Goal: Transaction & Acquisition: Purchase product/service

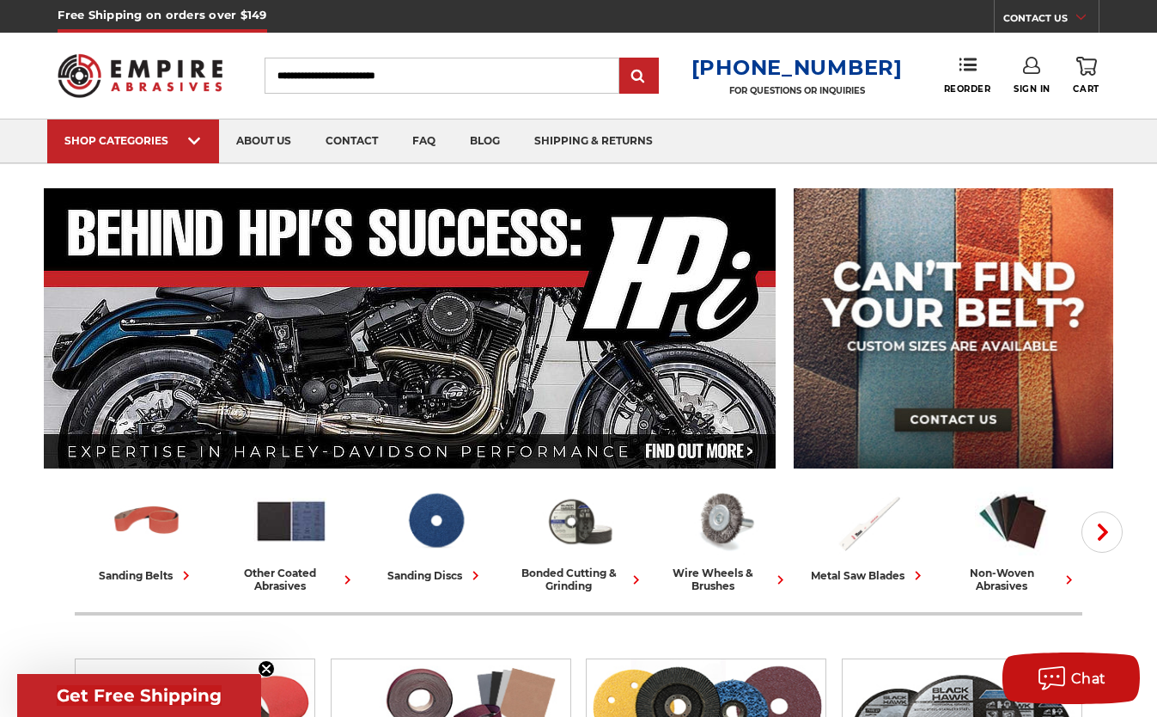
click at [1035, 73] on use at bounding box center [1031, 65] width 17 height 17
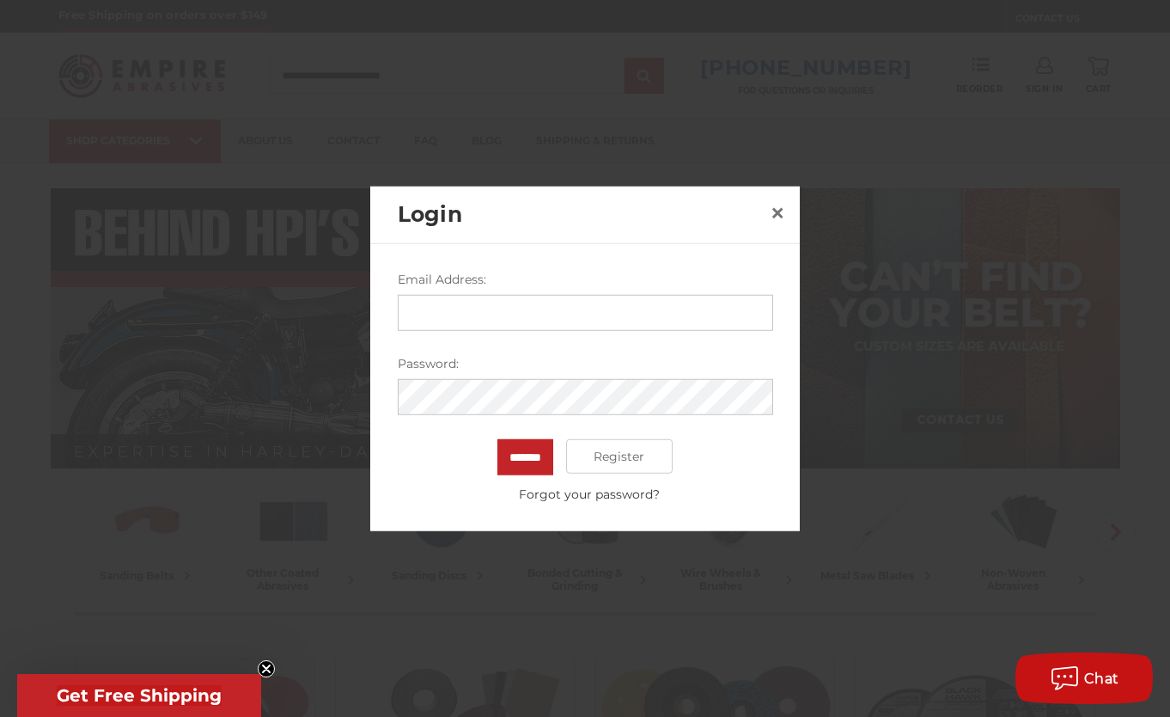
click at [497, 311] on input "Email Address:" at bounding box center [585, 313] width 375 height 36
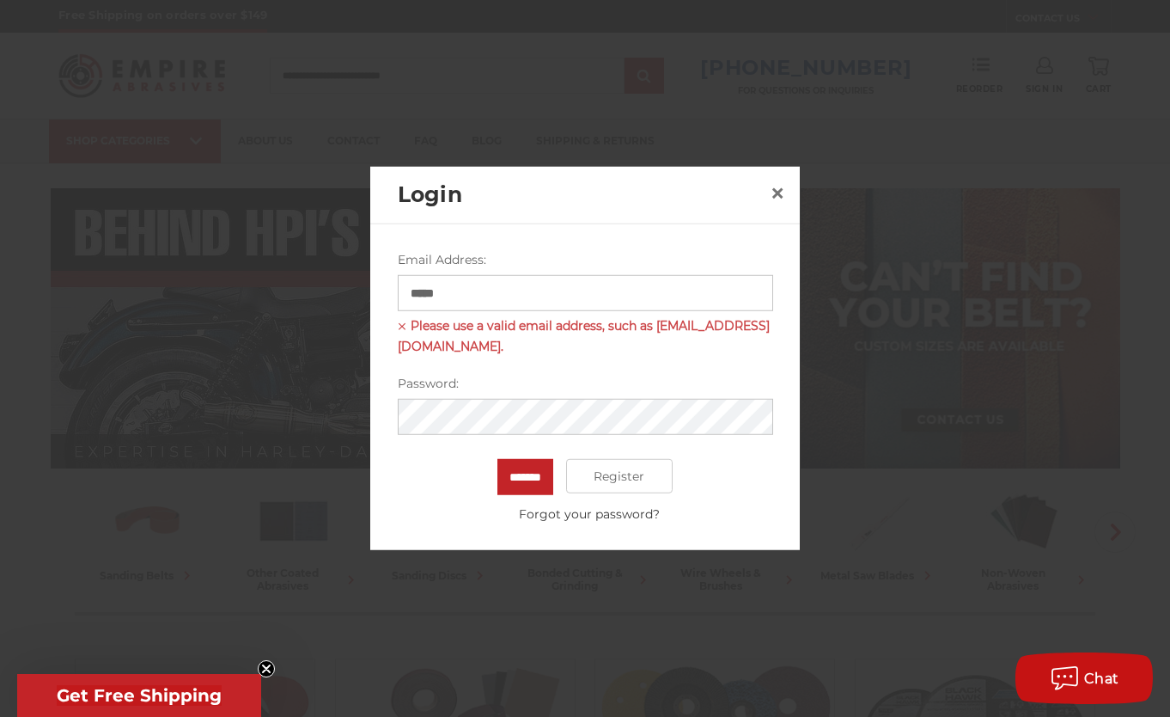
type input "**********"
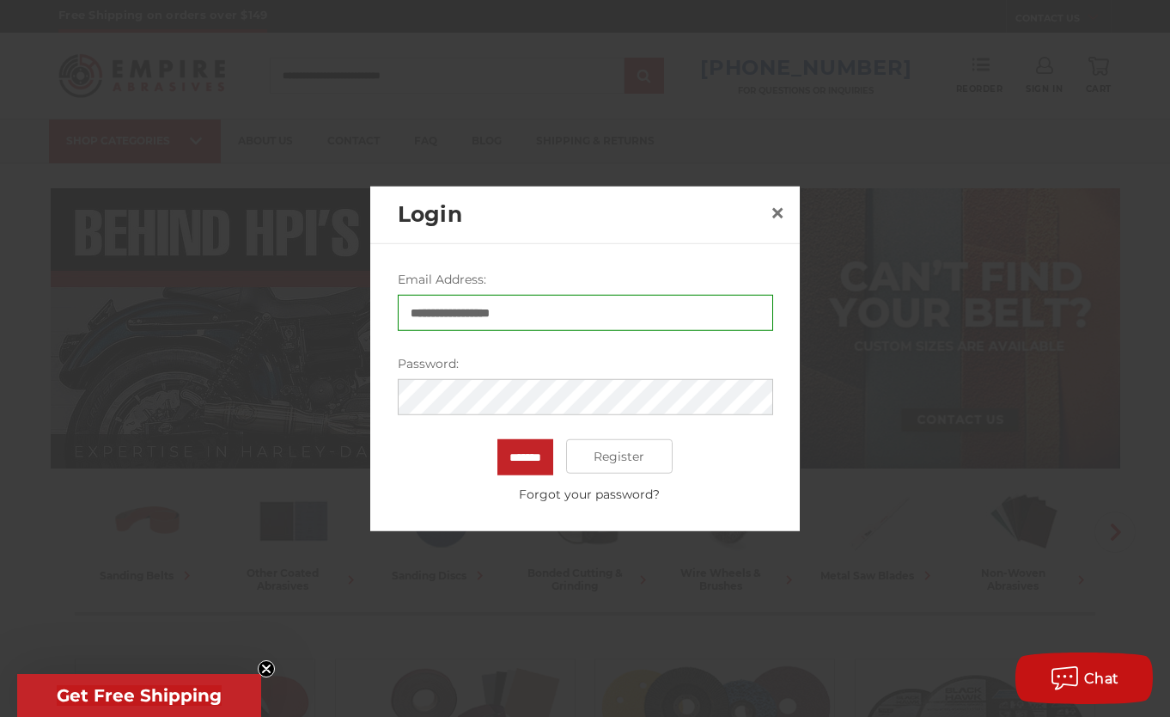
click at [497, 439] on input "*******" at bounding box center [525, 457] width 56 height 36
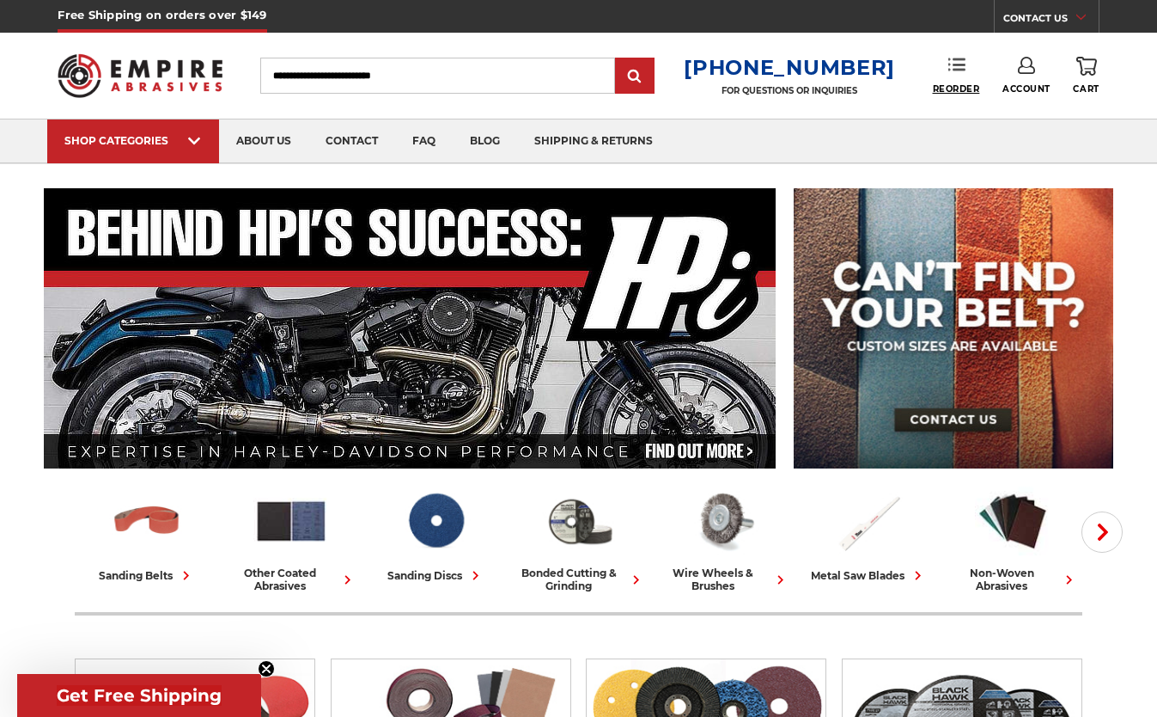
click at [945, 83] on span "Reorder" at bounding box center [956, 88] width 47 height 11
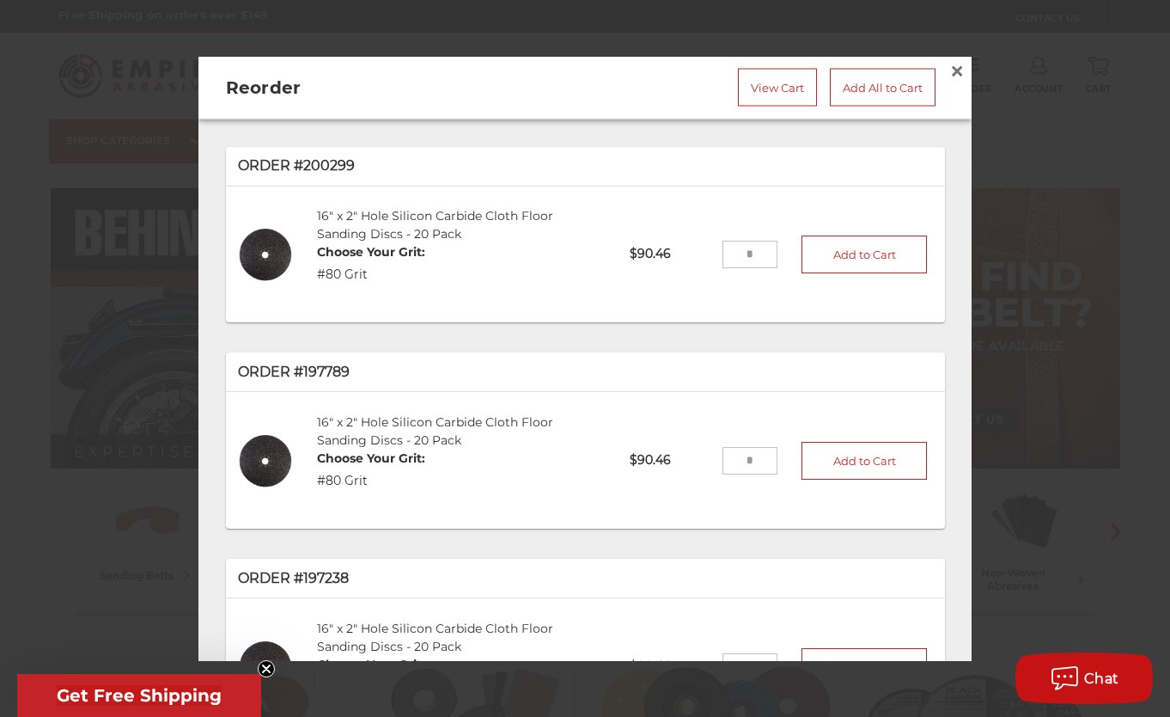
click at [723, 248] on input "tel" at bounding box center [751, 254] width 56 height 27
type input "*"
click at [850, 252] on button "Add to Cart" at bounding box center [864, 254] width 125 height 38
click at [758, 85] on link "View Cart" at bounding box center [777, 88] width 79 height 38
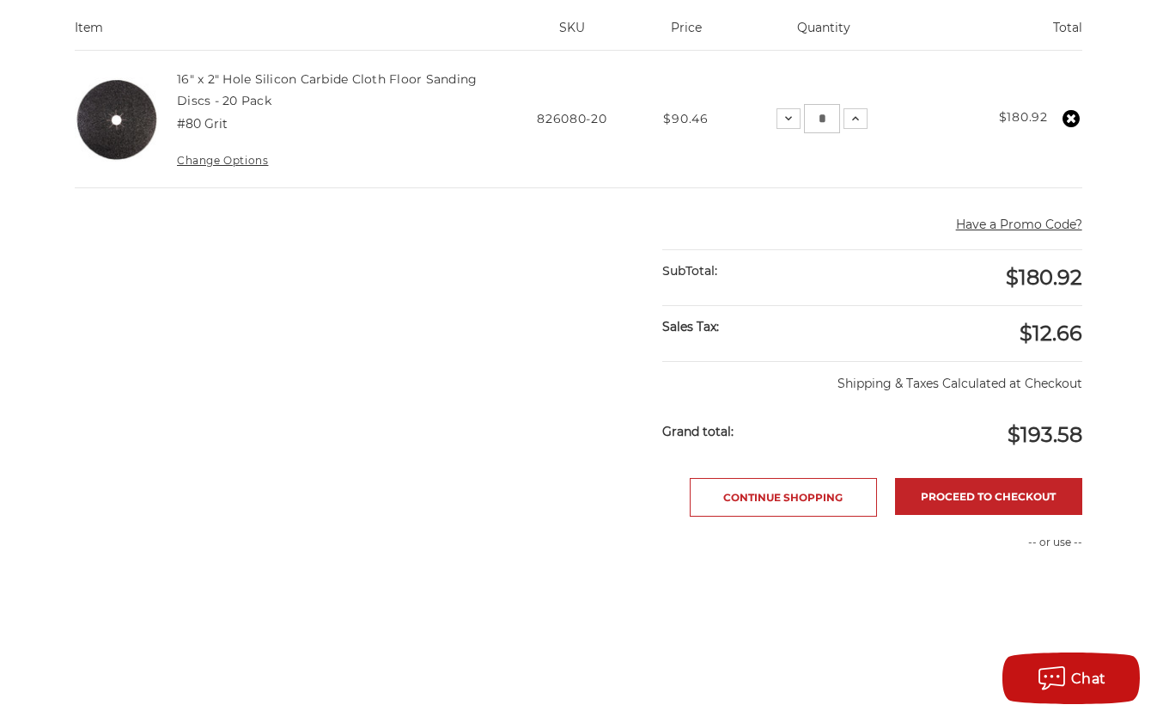
scroll to position [430, 0]
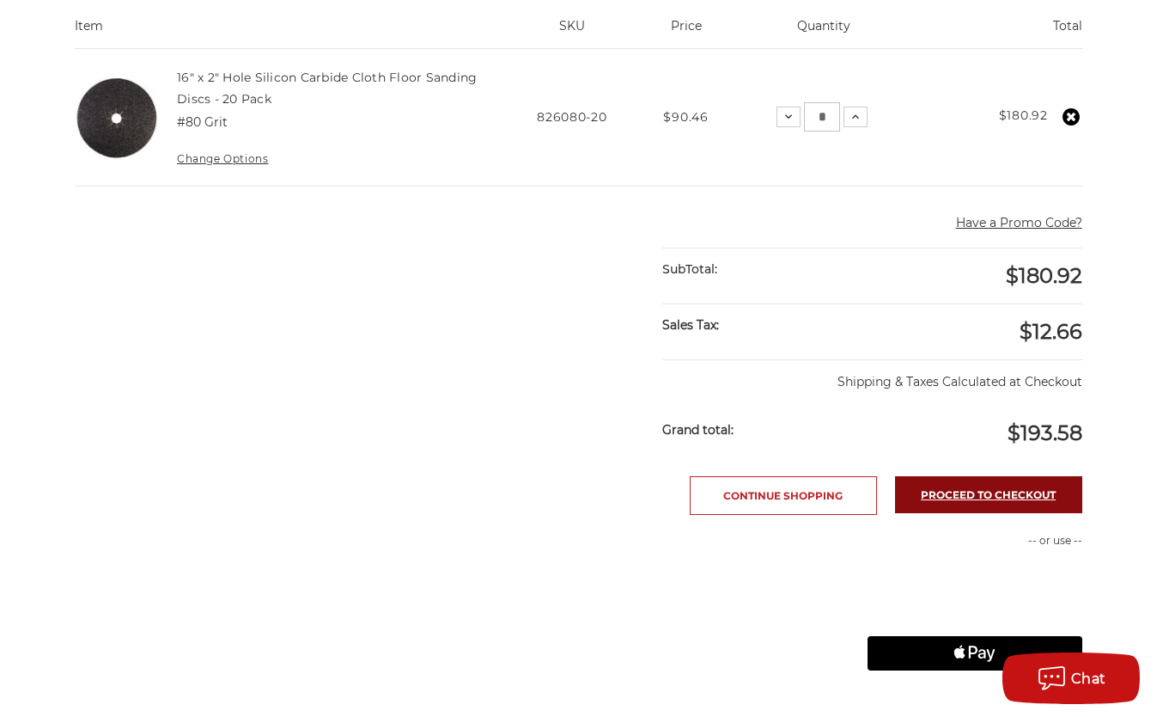
click at [990, 492] on link "Proceed to checkout" at bounding box center [988, 494] width 187 height 37
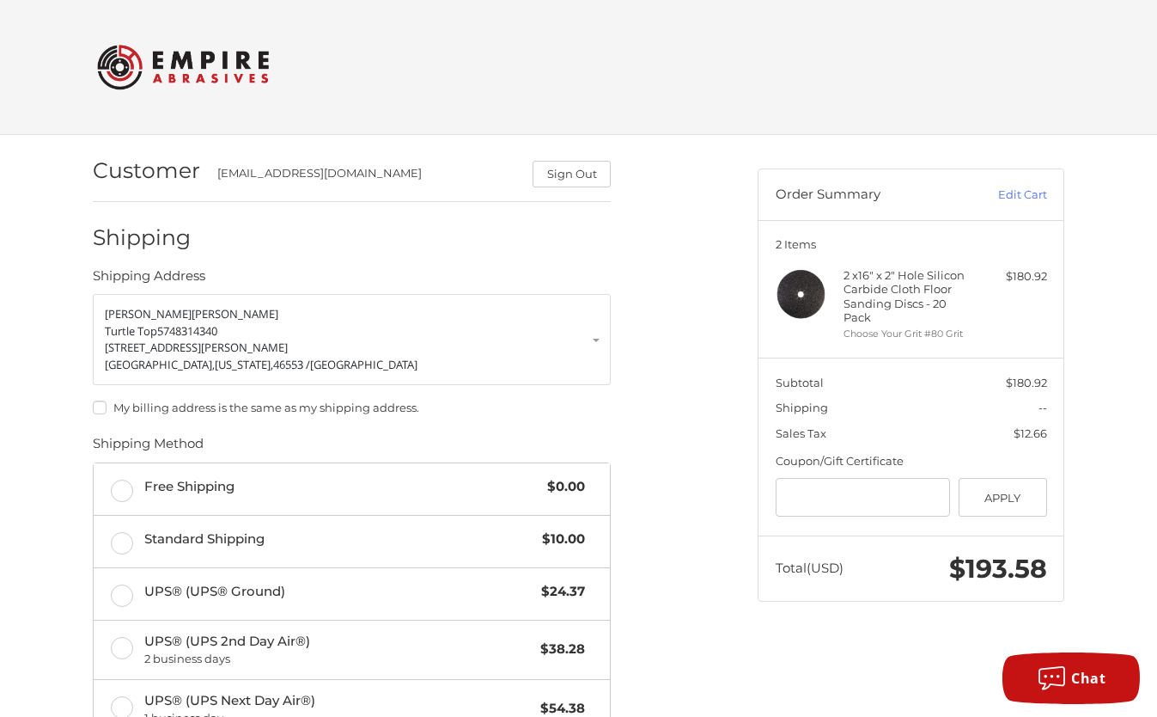
click at [107, 408] on label "My billing address is the same as my shipping address." at bounding box center [352, 407] width 518 height 14
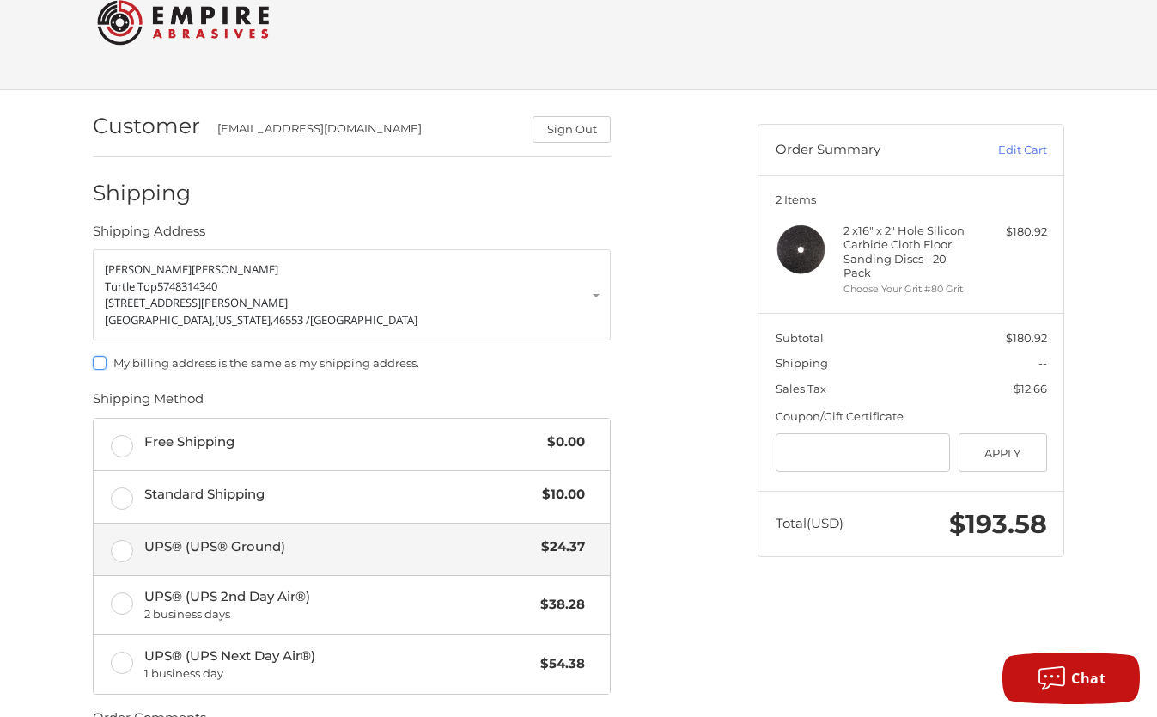
scroll to position [172, 0]
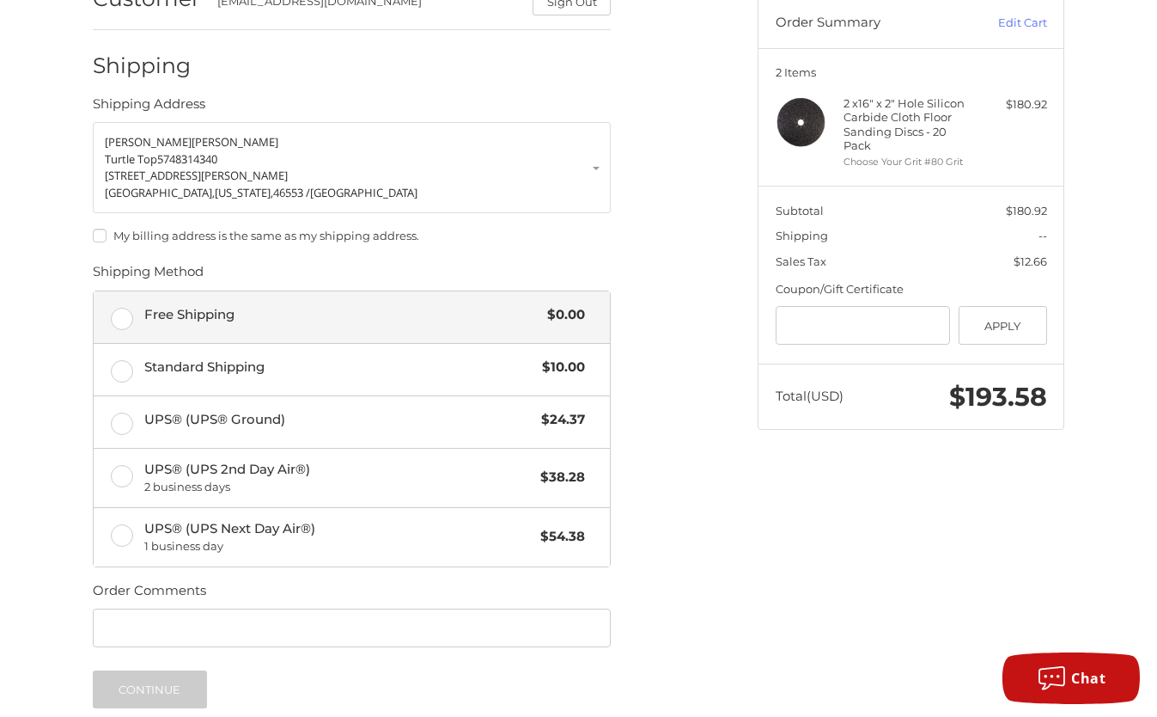
click at [121, 320] on label "Free Shipping $0.00" at bounding box center [352, 317] width 516 height 52
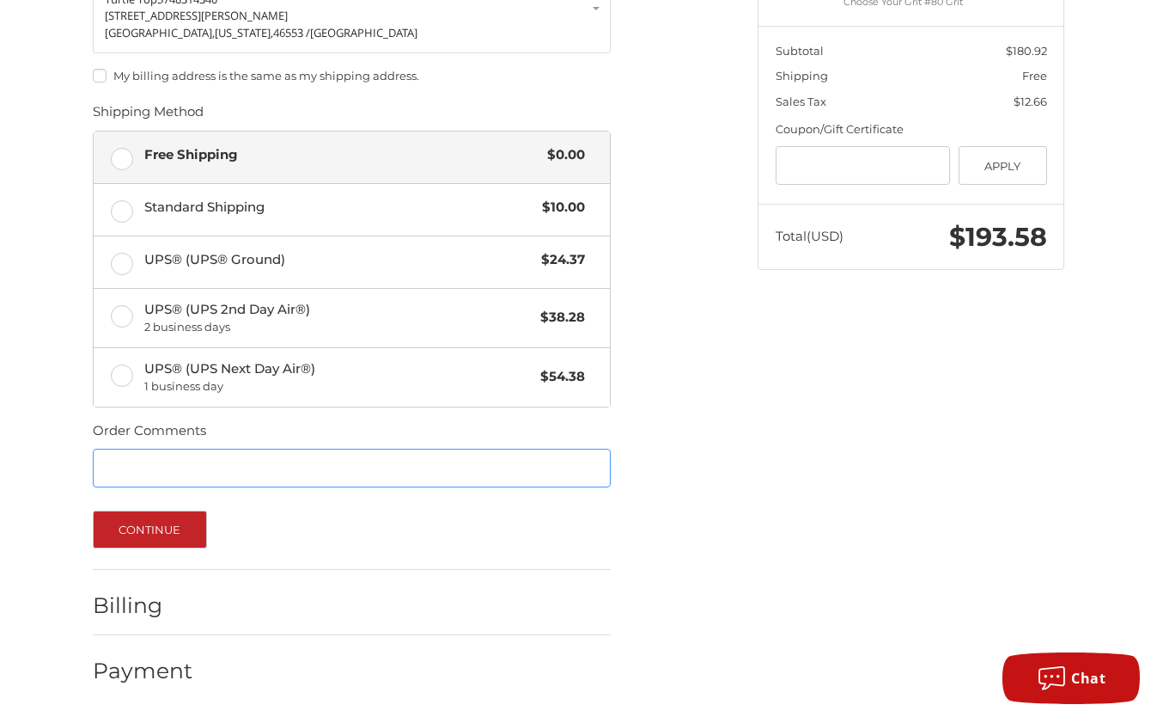
click at [149, 474] on input "Order Comments" at bounding box center [352, 467] width 518 height 39
type input "*******"
click at [136, 519] on button "Continue" at bounding box center [150, 529] width 114 height 38
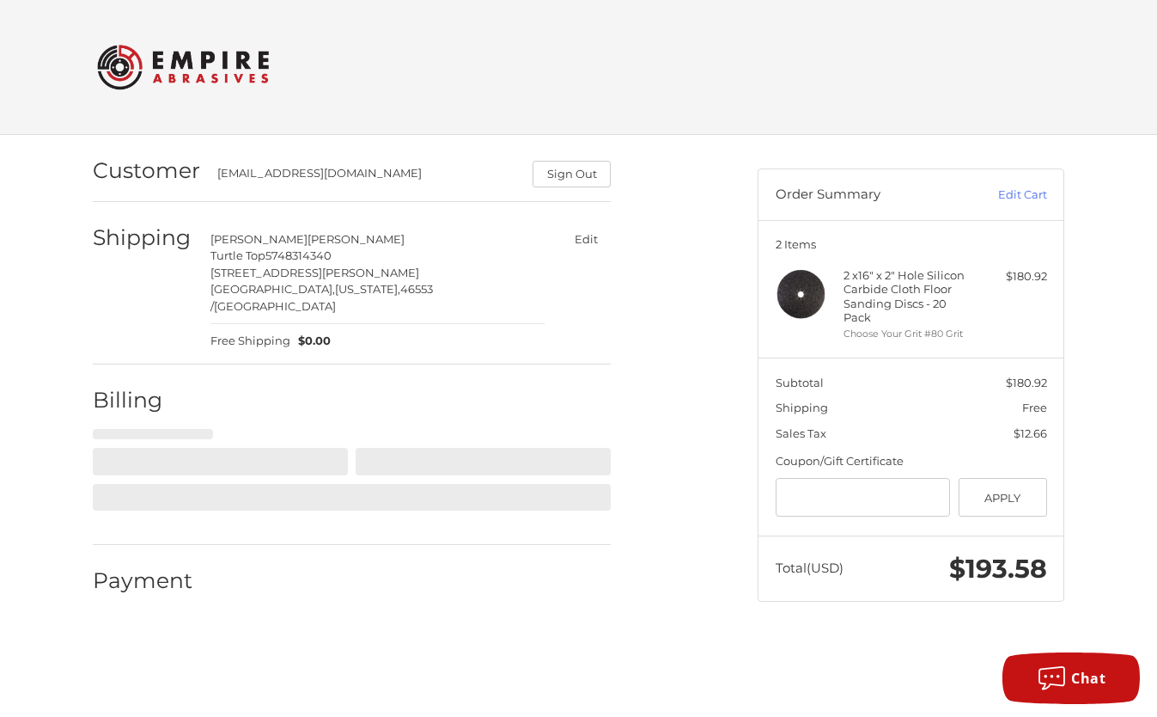
scroll to position [0, 0]
select select "**"
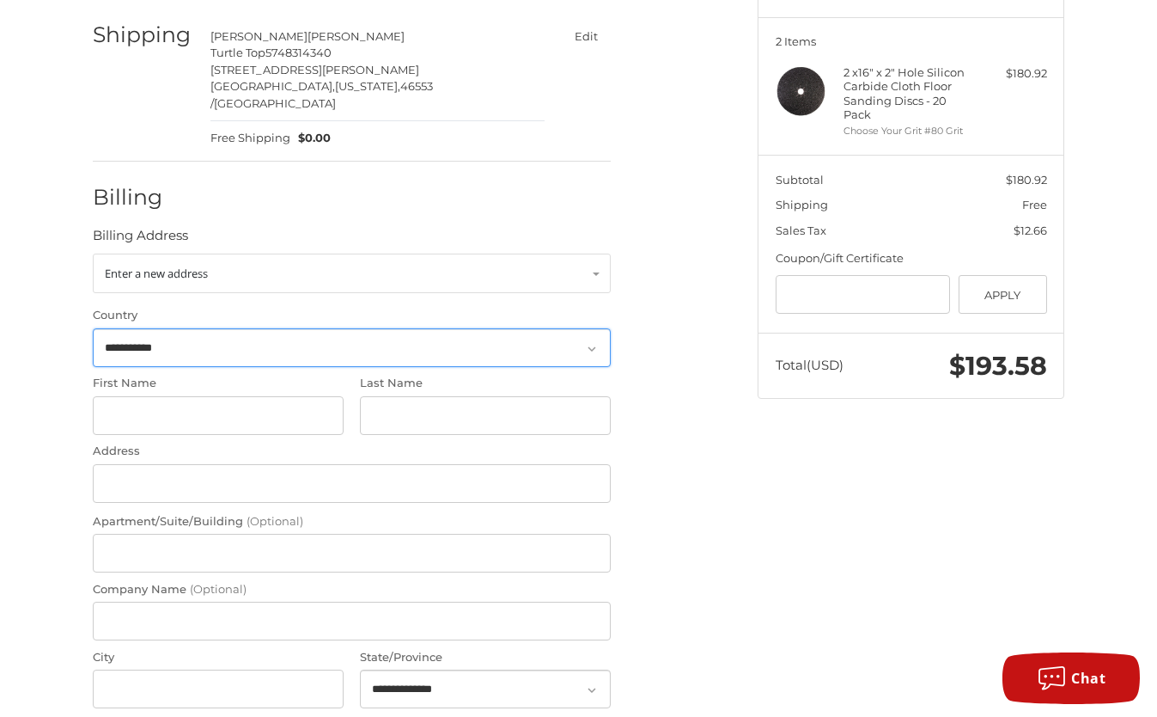
scroll to position [204, 0]
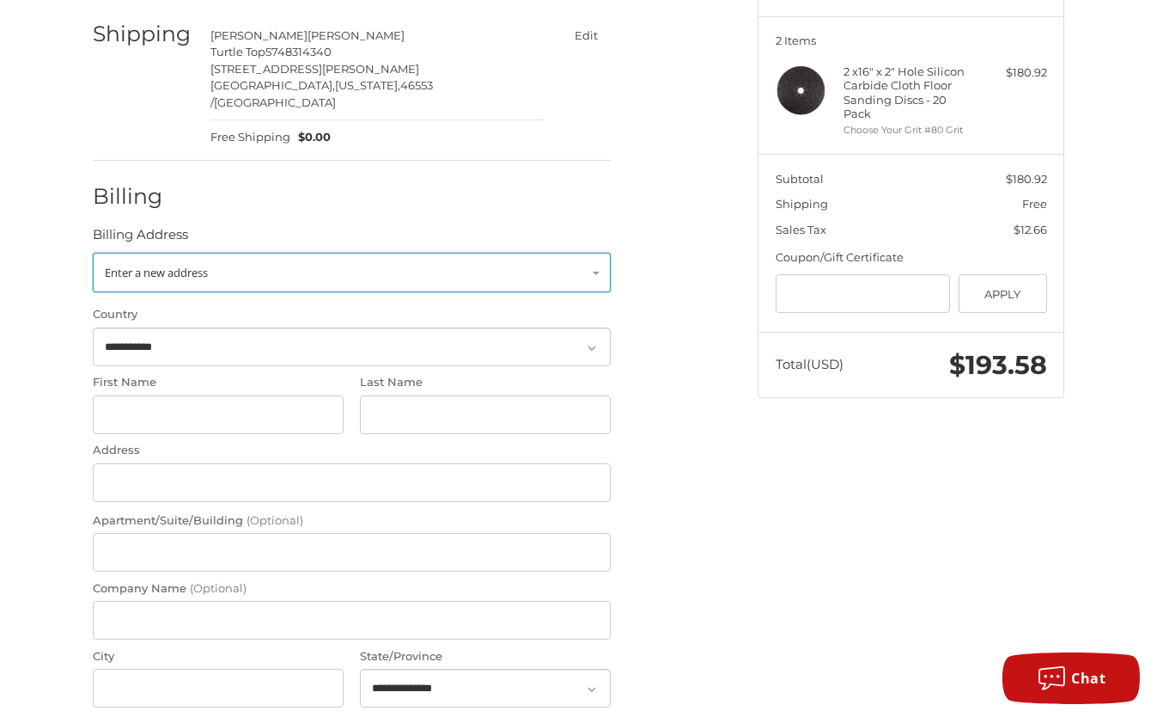
click at [509, 257] on link "Enter a new address" at bounding box center [352, 273] width 518 height 40
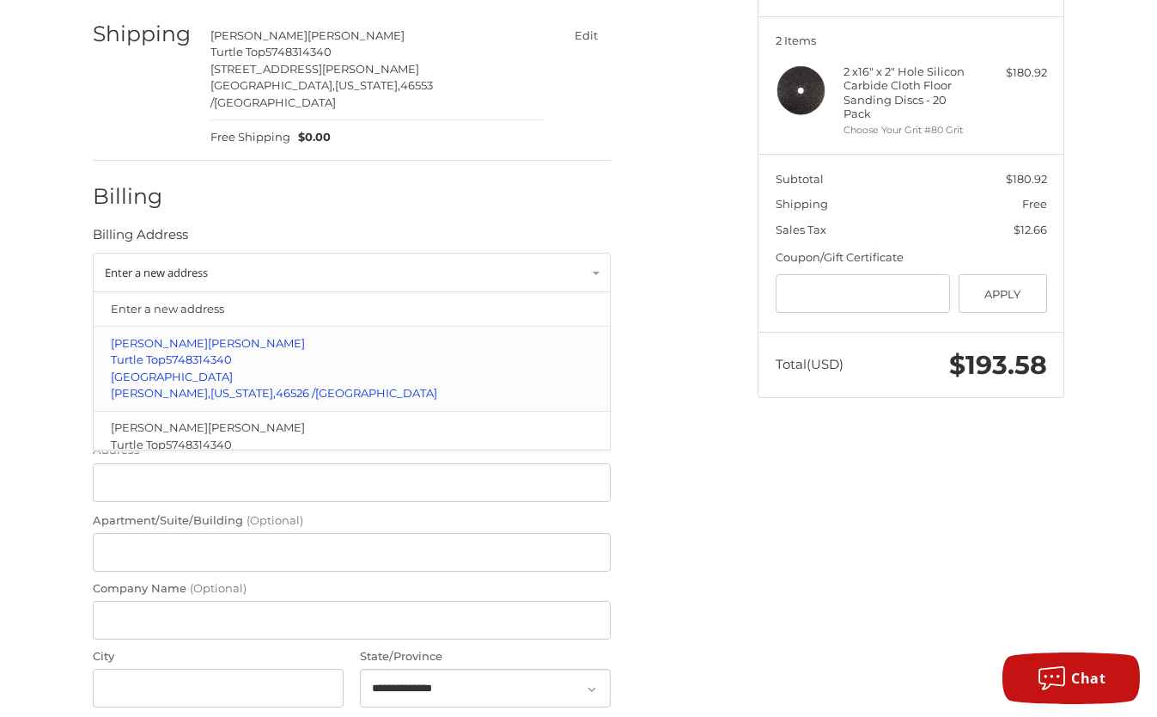
click at [229, 369] on p "1607 S Main Steet" at bounding box center [352, 377] width 483 height 17
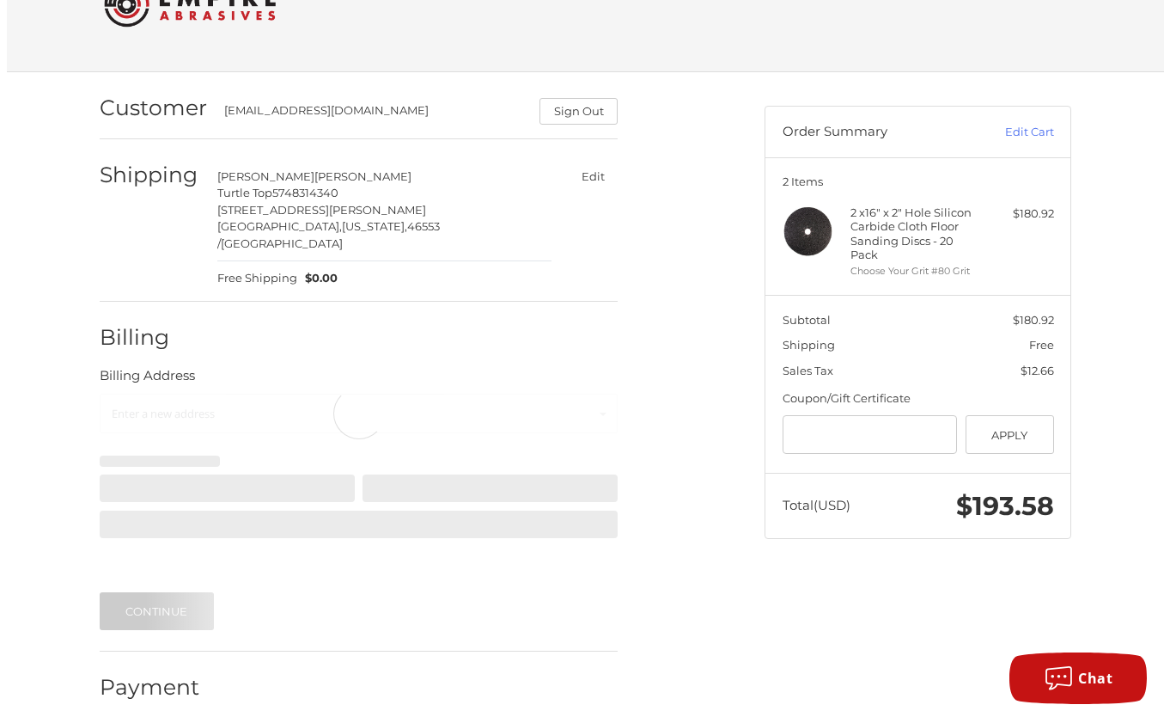
scroll to position [0, 0]
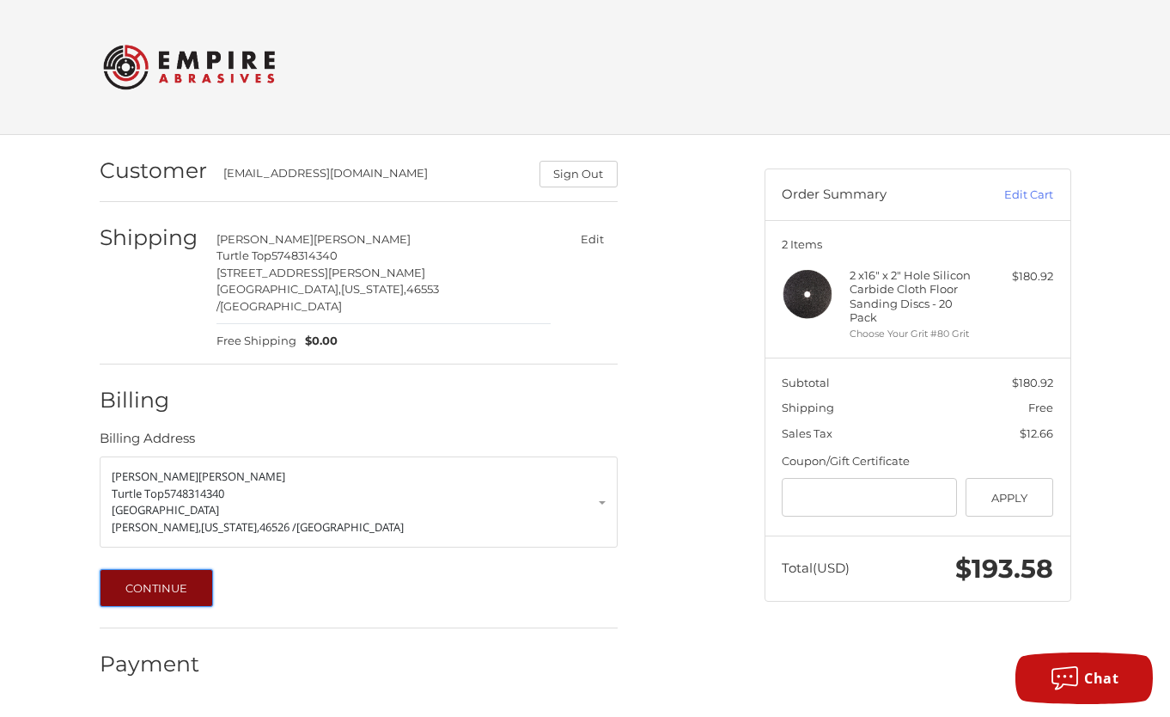
click at [149, 569] on button "Continue" at bounding box center [157, 588] width 114 height 38
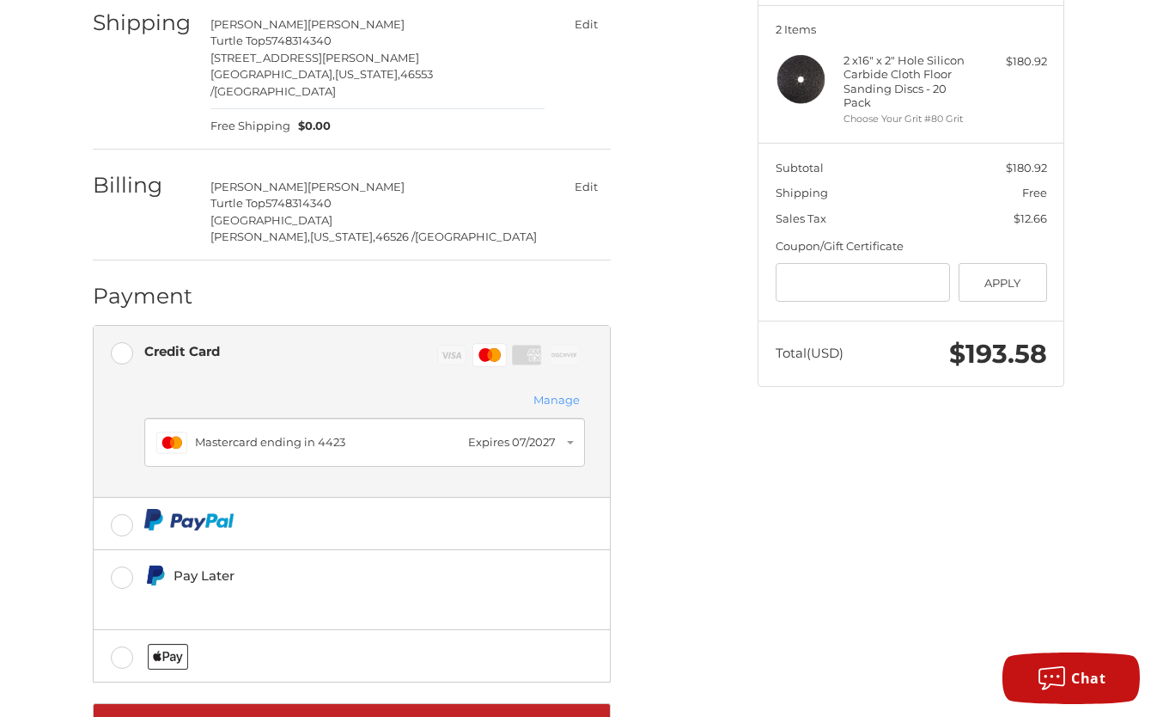
scroll to position [270, 0]
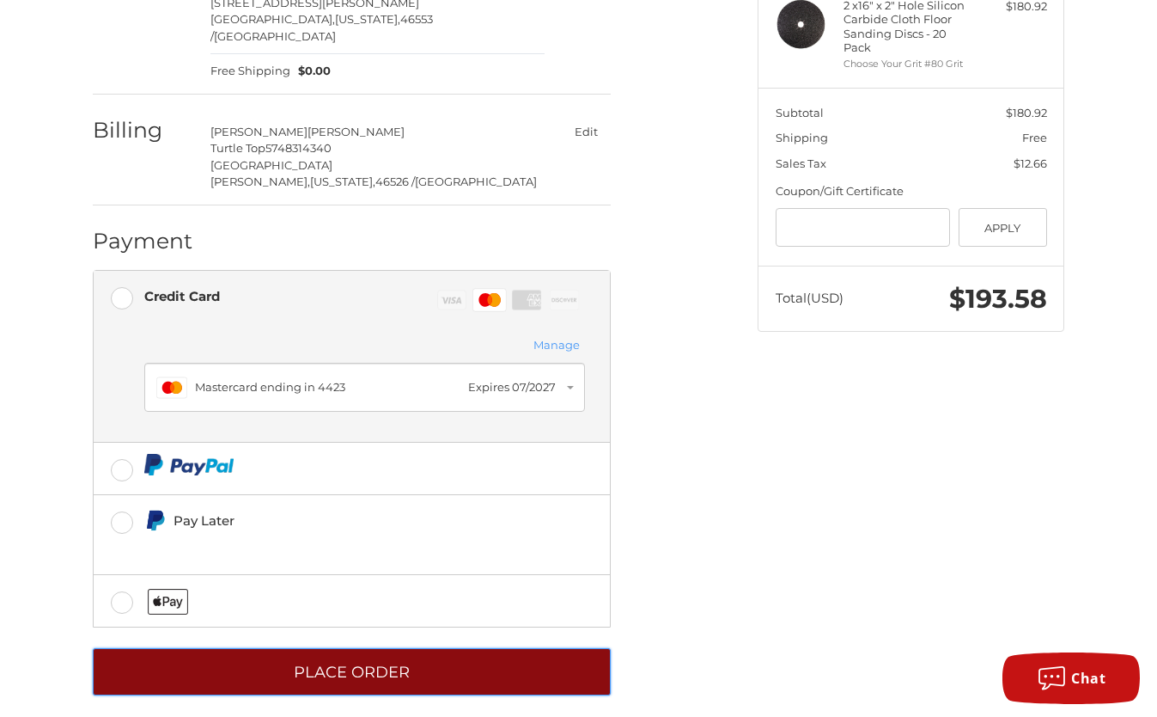
click at [375, 662] on button "Place Order" at bounding box center [352, 671] width 518 height 47
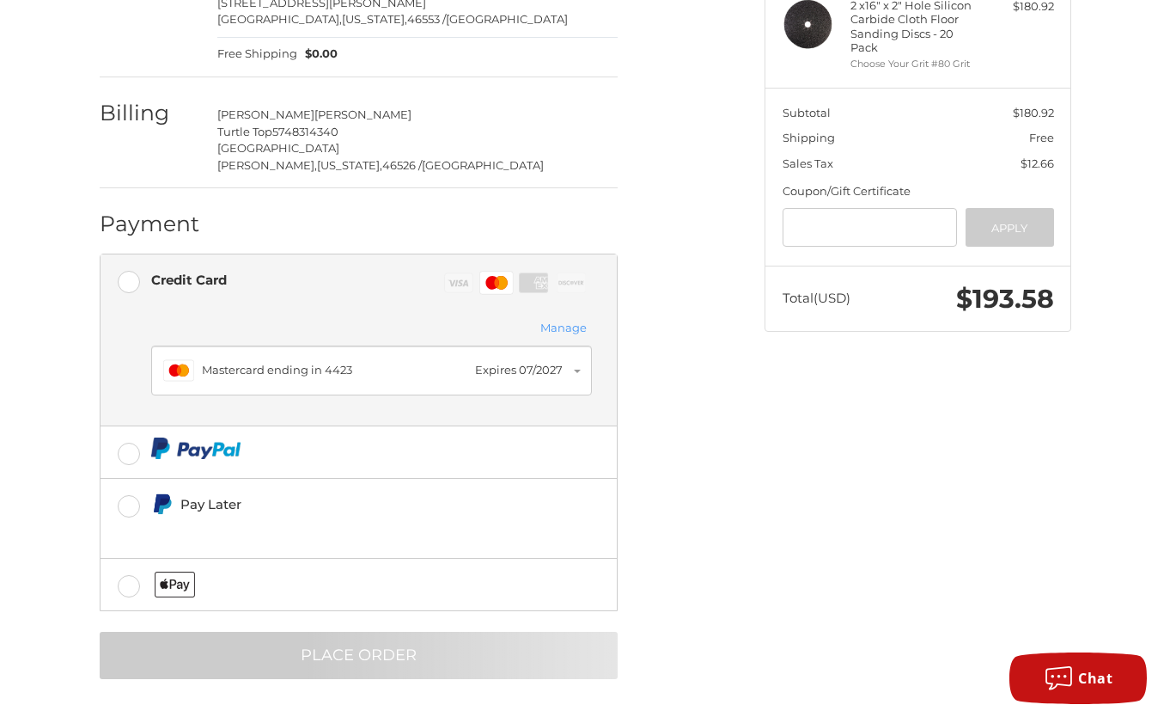
scroll to position [0, 0]
